Goal: Find specific page/section: Find specific page/section

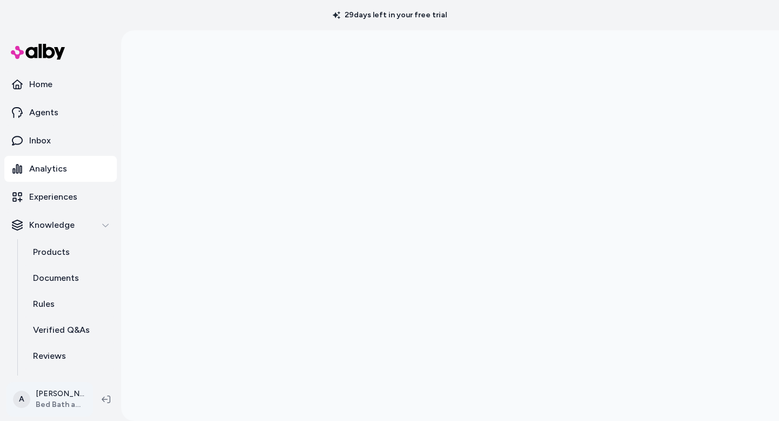
scroll to position [30, 0]
click at [70, 398] on html "29 days left in your free trial Home Agents Inbox Analytics Experiences Knowled…" at bounding box center [389, 210] width 779 height 421
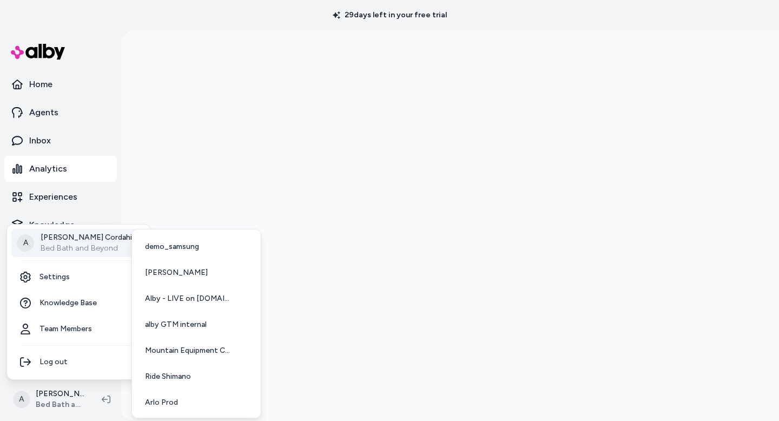
click at [107, 242] on p "[PERSON_NAME]" at bounding box center [86, 237] width 91 height 11
click at [193, 401] on link "Arlo Prod" at bounding box center [196, 403] width 120 height 26
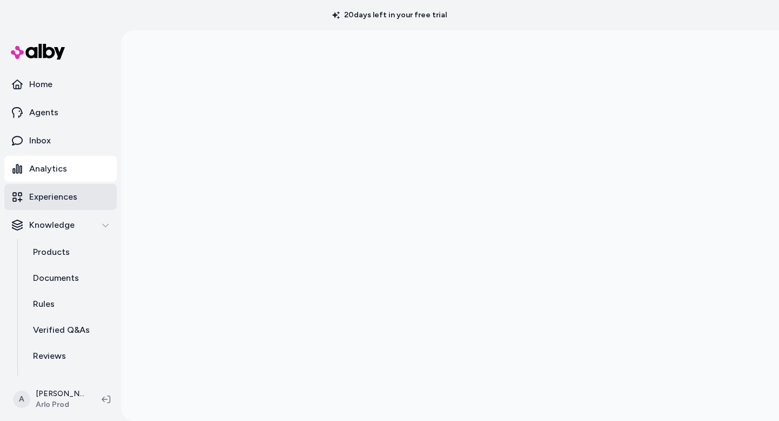
click at [59, 199] on p "Experiences" at bounding box center [53, 196] width 48 height 13
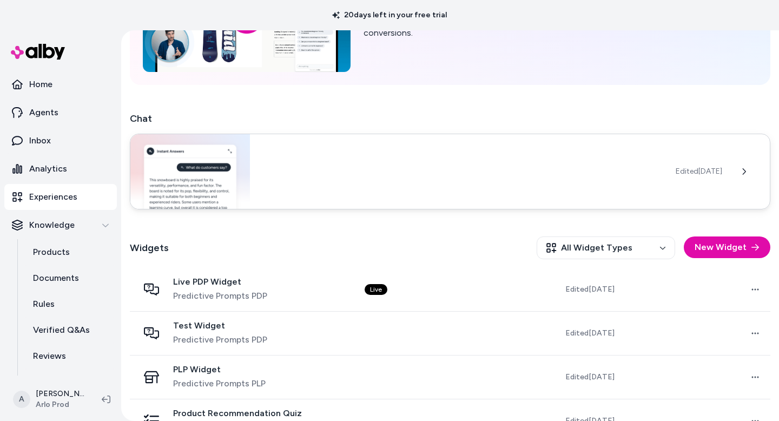
scroll to position [157, 0]
